Goal: Find specific page/section: Find specific page/section

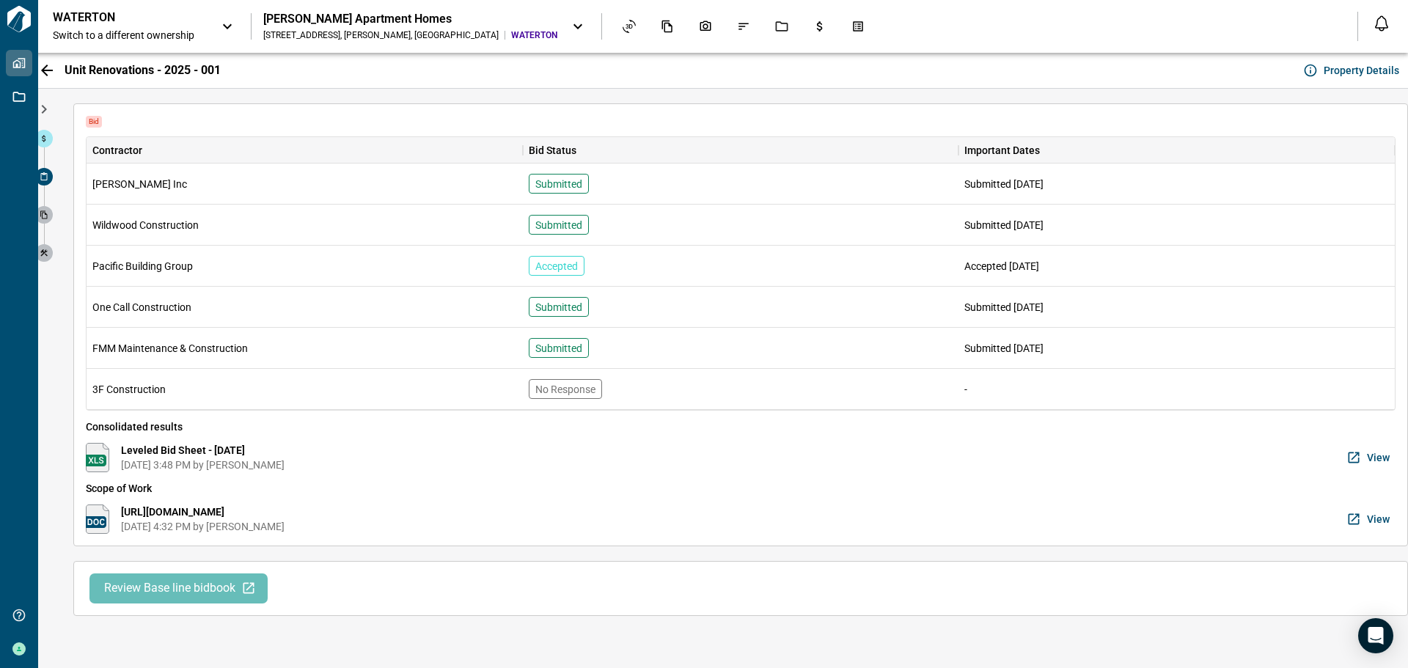
click at [1380, 460] on span "View" at bounding box center [1378, 457] width 23 height 15
